Goal: Find specific page/section: Find specific page/section

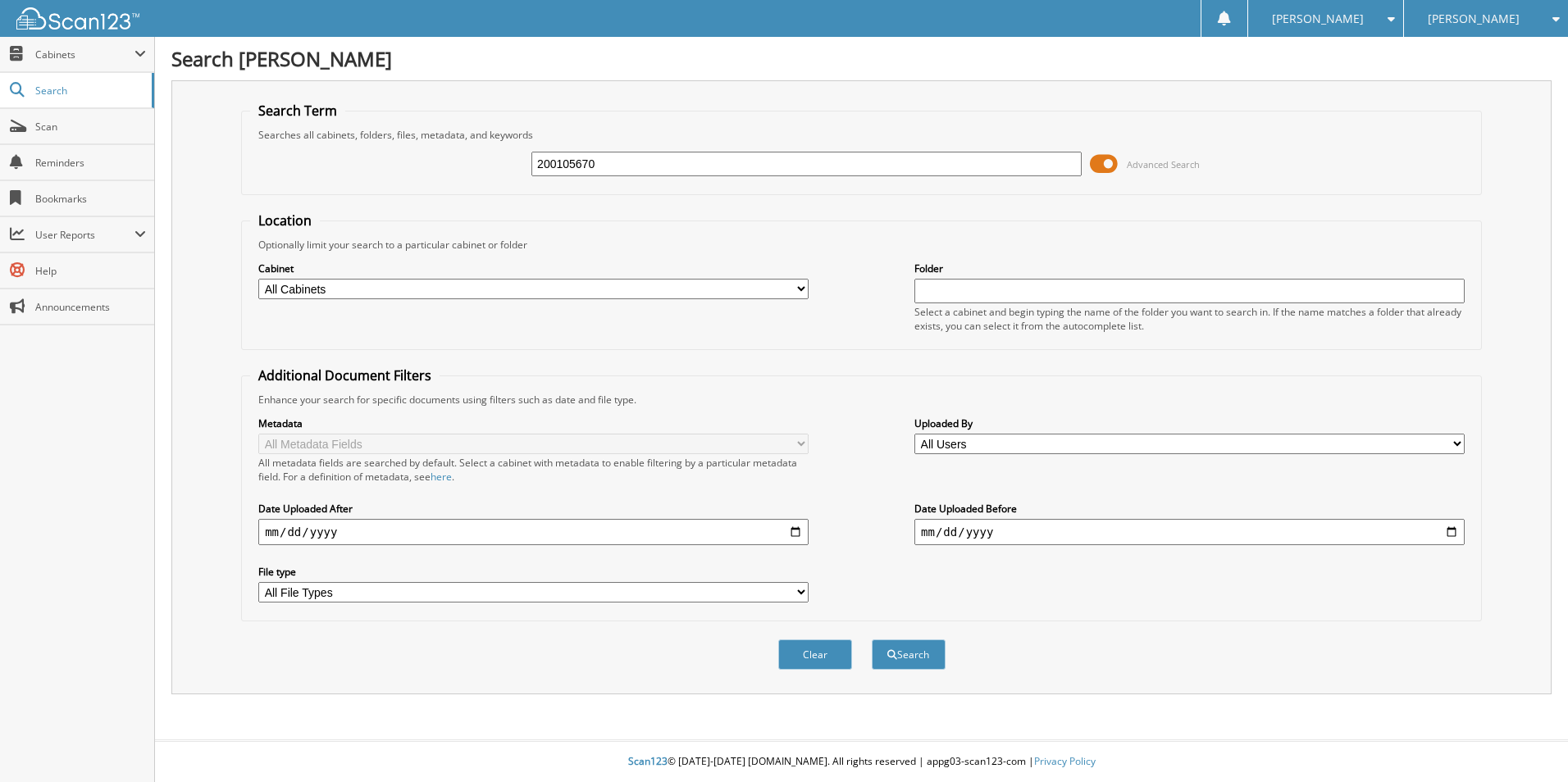
type input "200105670"
click at [872, 639] on button "Search" at bounding box center [908, 654] width 74 height 30
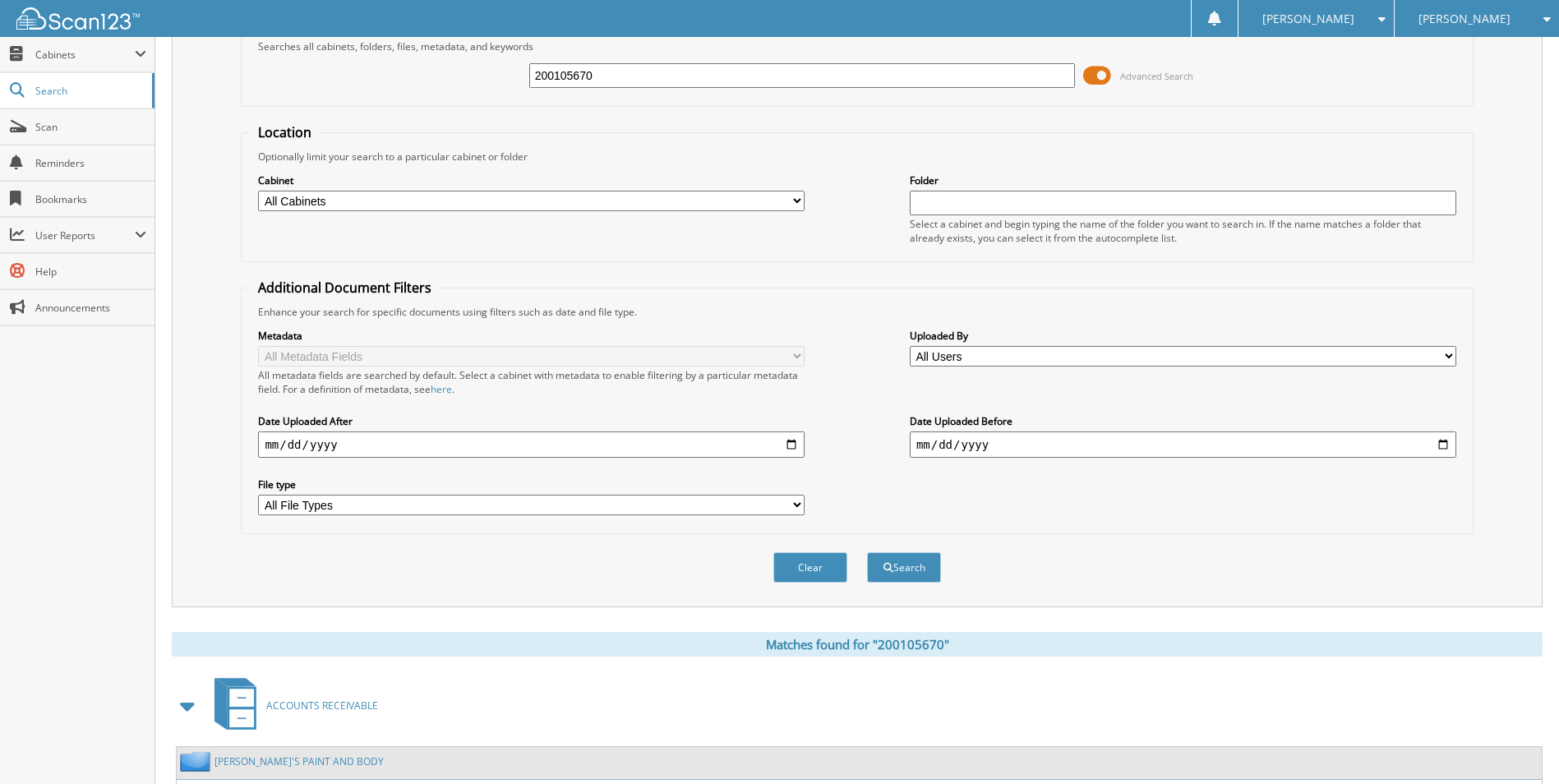
scroll to position [226, 0]
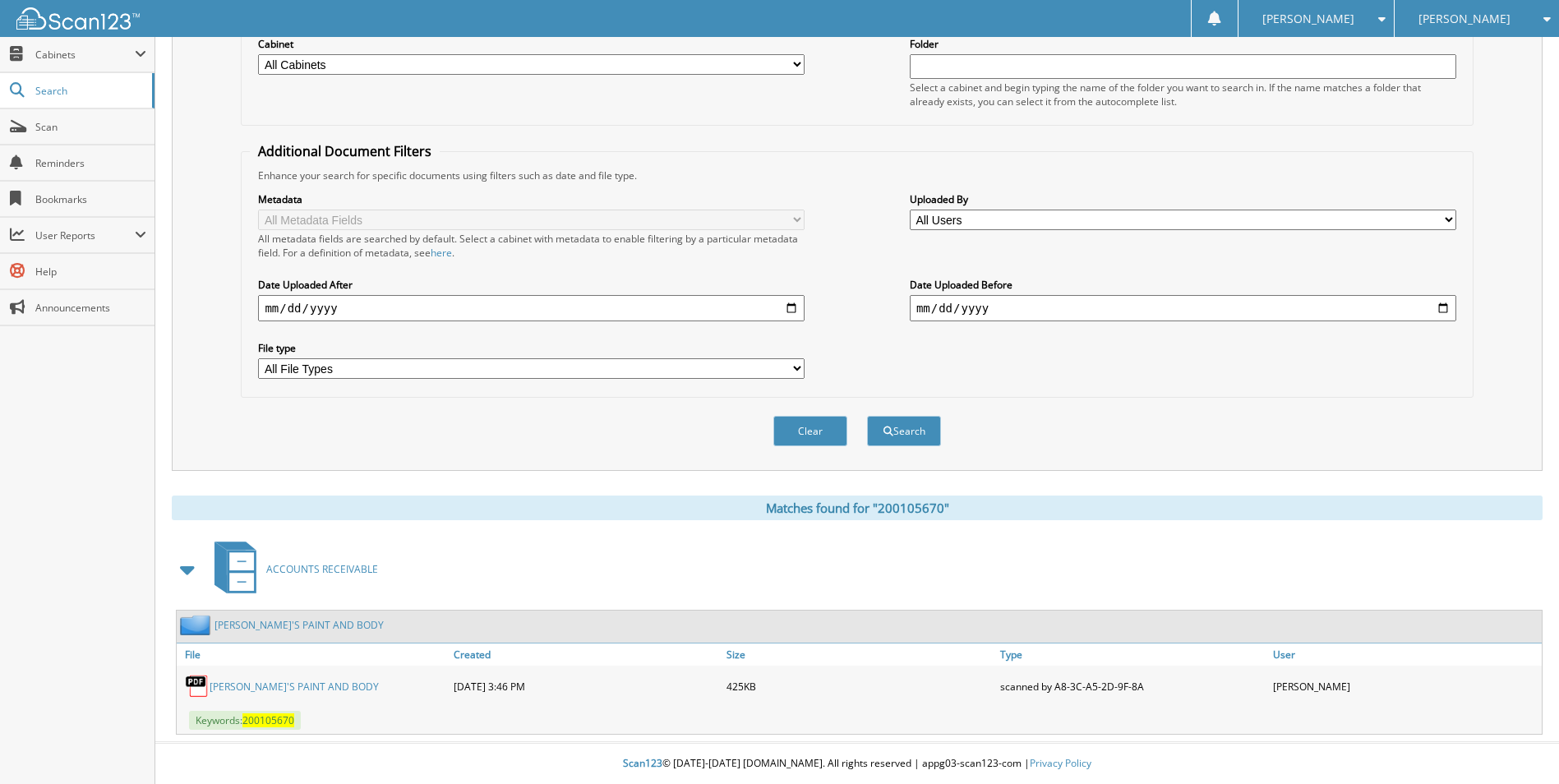
click at [289, 691] on link "RICK'S PAINT AND BODY" at bounding box center [294, 686] width 170 height 14
